Goal: Task Accomplishment & Management: Manage account settings

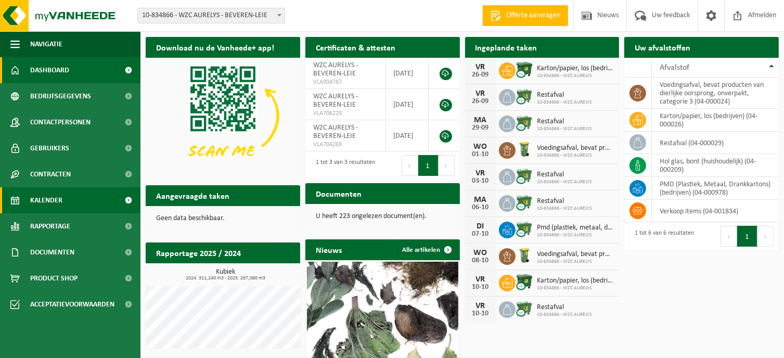
click at [72, 199] on link "Kalender" at bounding box center [70, 200] width 141 height 26
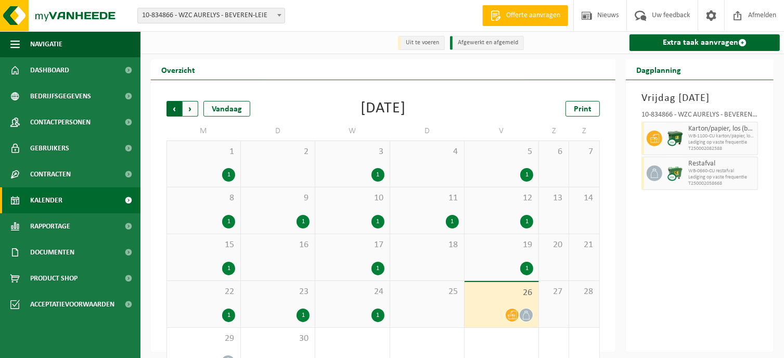
click at [188, 108] on span "Volgende" at bounding box center [191, 109] width 16 height 16
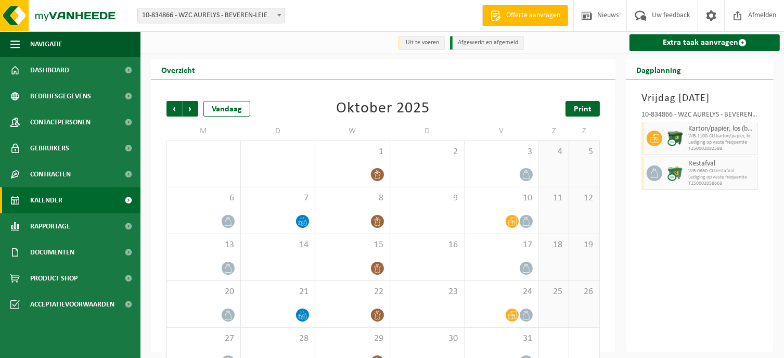
click at [583, 107] on span "Print" at bounding box center [583, 109] width 18 height 8
click at [748, 15] on span "Afmelden" at bounding box center [762, 15] width 33 height 31
